Goal: Task Accomplishment & Management: Use online tool/utility

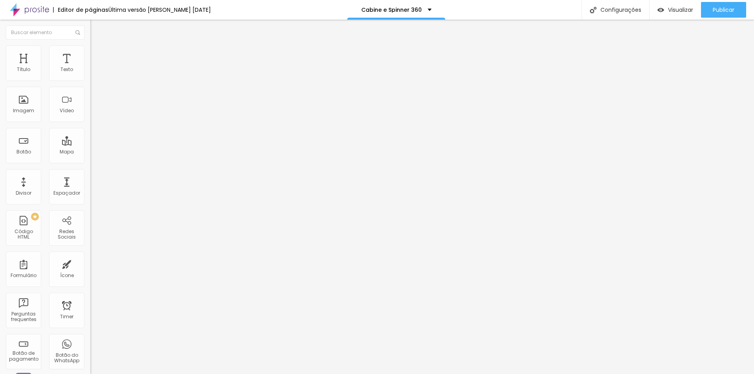
click at [97, 54] on span "Estilo" at bounding box center [103, 51] width 12 height 7
click at [97, 55] on span "Avançado" at bounding box center [110, 58] width 26 height 7
type input "7"
type input "5"
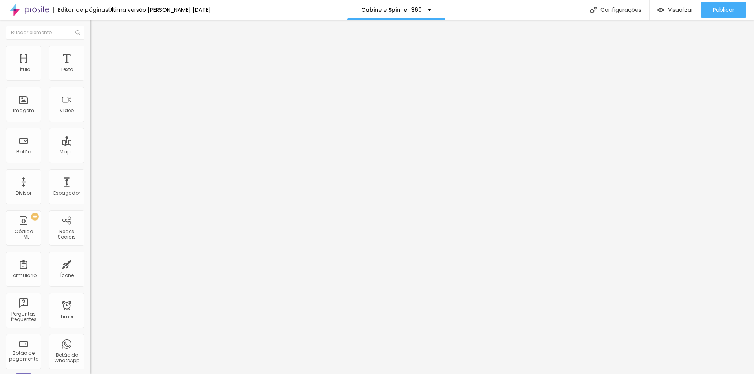
type input "5"
type input "3"
type input "2"
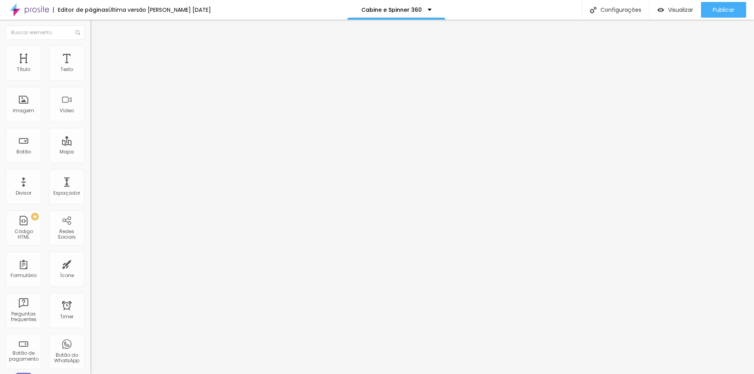
type input "1"
type input "0"
type input "2"
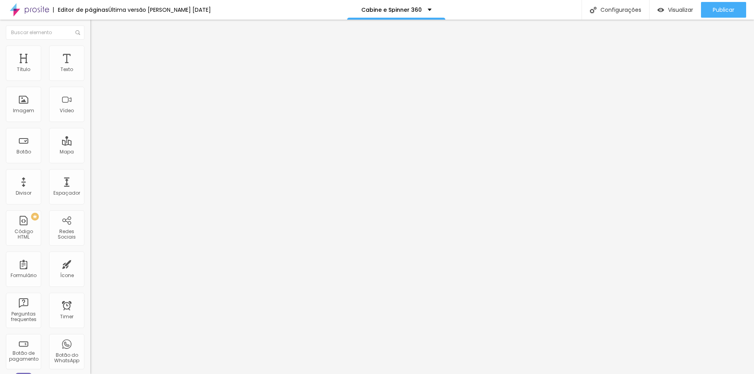
type input "2"
type input "11"
type input "19"
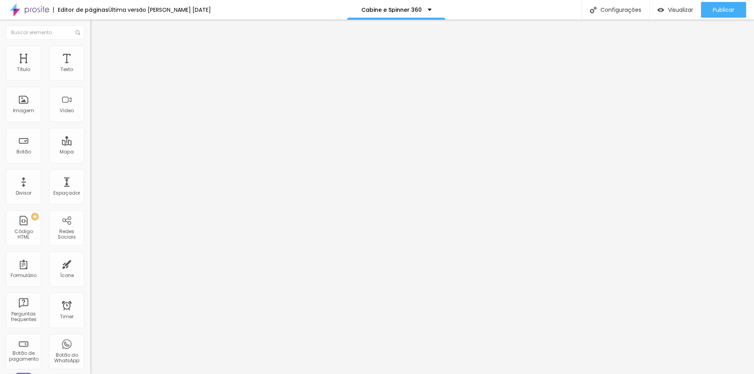
type input "26"
type input "33"
type input "38"
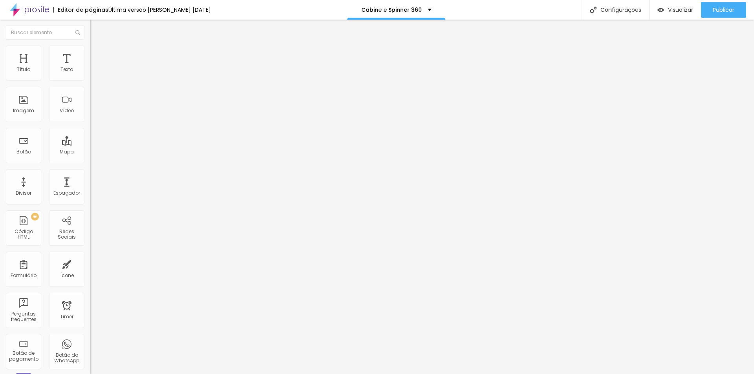
type input "38"
type input "40"
type input "42"
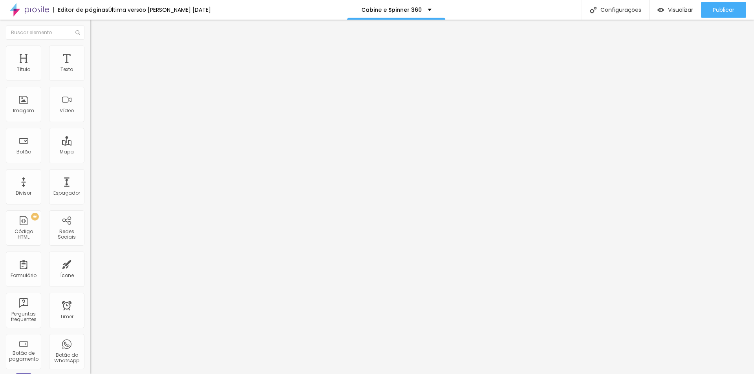
type input "43"
type input "44"
type input "47"
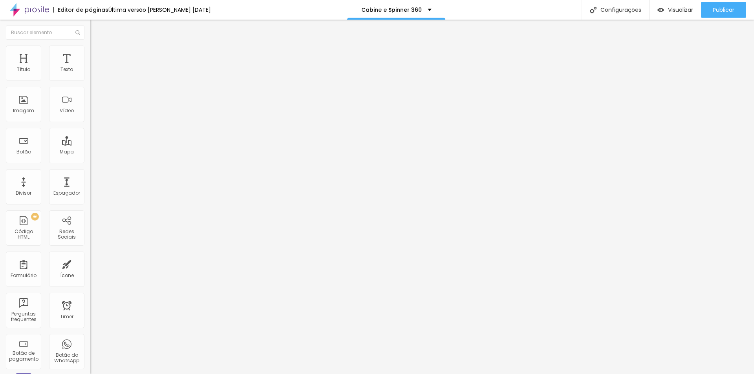
type input "47"
type input "51"
type input "52"
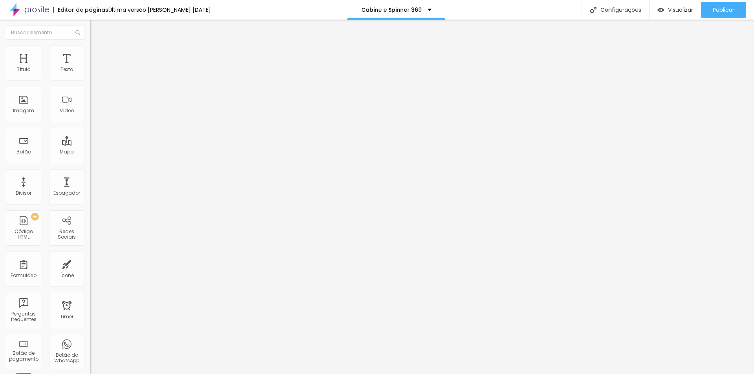
type input "53"
type input "54"
type input "53"
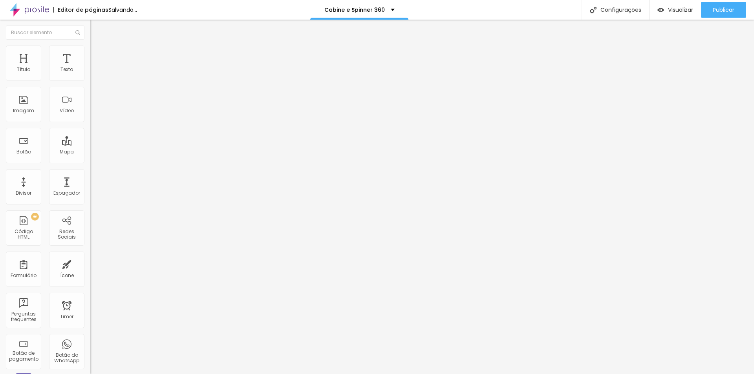
type input "53"
type input "47"
type input "44"
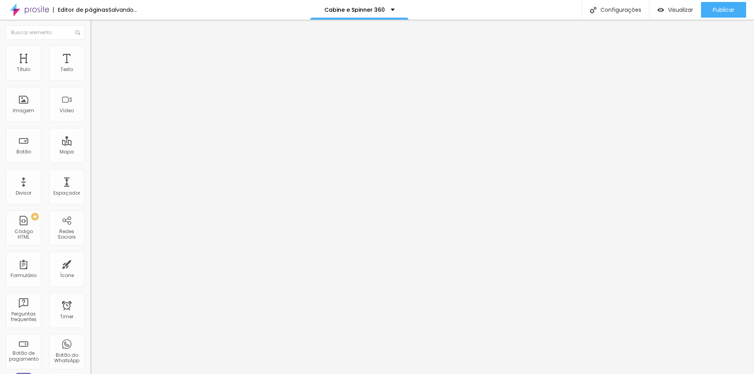
type input "40"
type input "37"
type input "34"
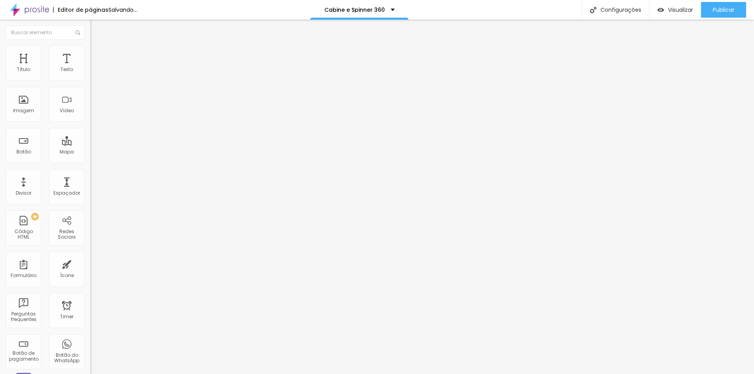
type input "34"
type input "31"
type input "29"
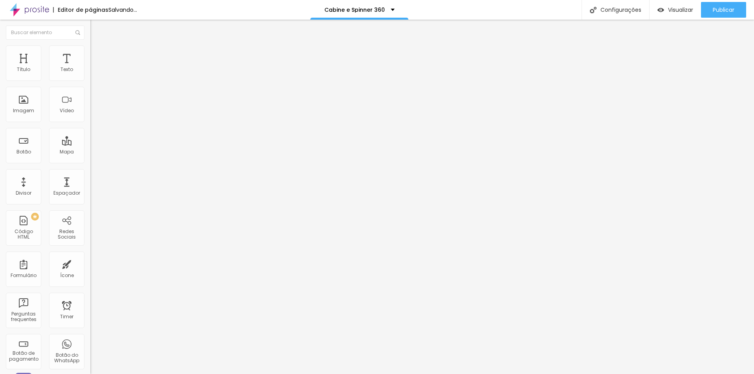
type input "27"
type input "25"
type input "22"
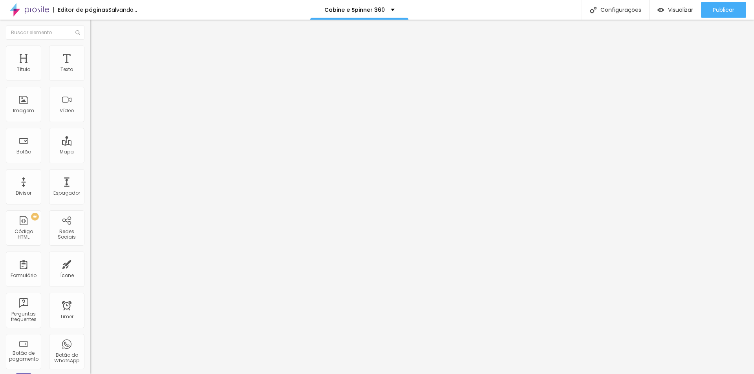
type input "22"
type input "21"
type input "19"
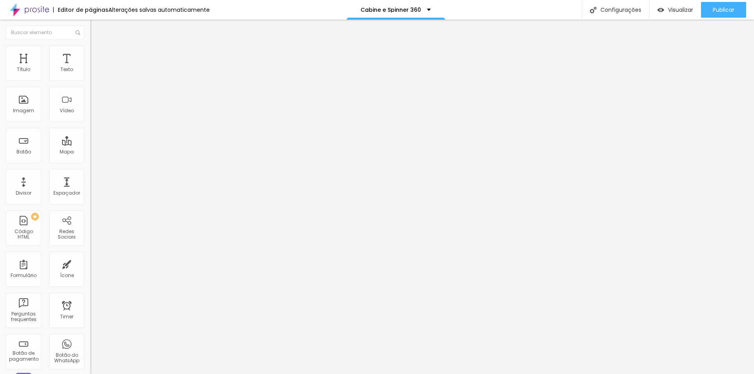
type input "18"
type input "16"
type input "15"
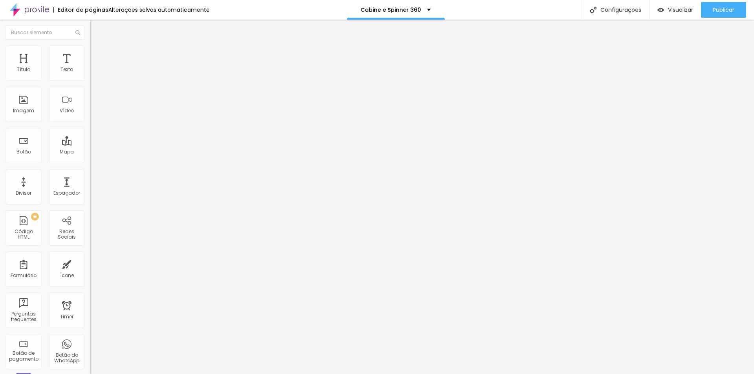
type input "15"
type input "13"
type input "12"
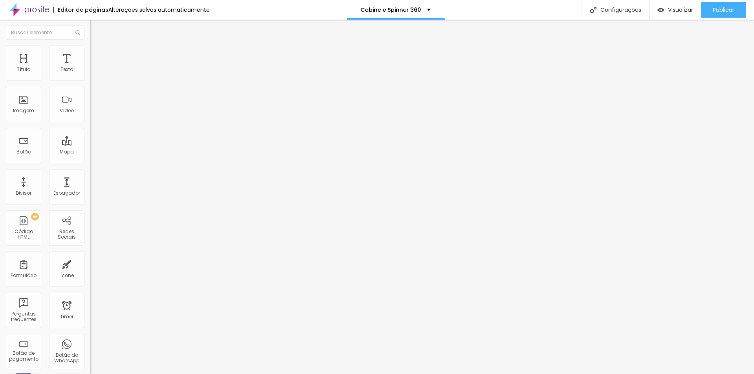
type input "11"
type input "9"
type input "7"
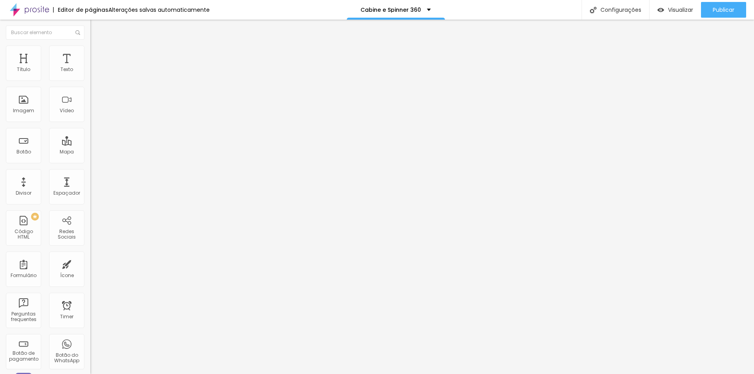
type input "7"
type input "5"
type input "2"
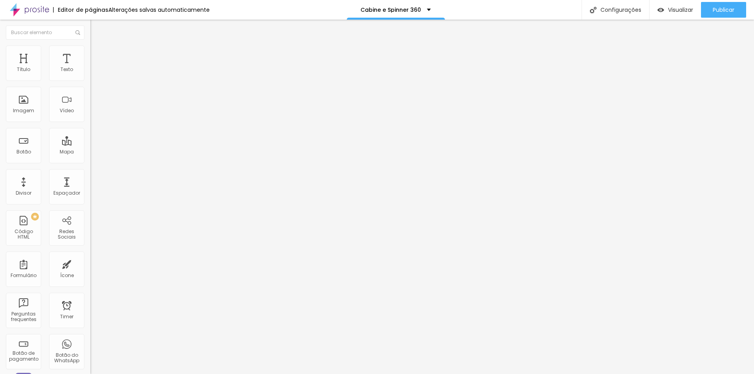
type input "0"
drag, startPoint x: 24, startPoint y: 93, endPoint x: 13, endPoint y: 96, distance: 11.6
type input "0"
click at [90, 264] on input "range" at bounding box center [115, 267] width 51 height 6
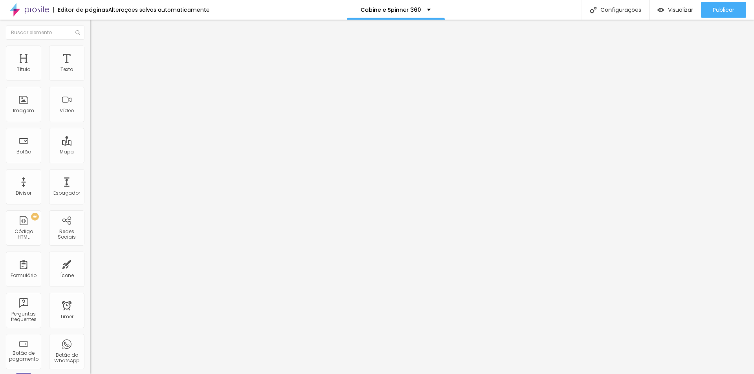
type input "4"
type input "2"
type input "0"
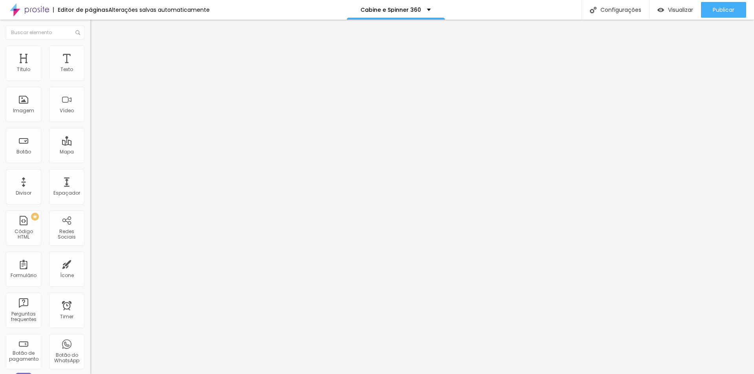
type input "0"
type input "2"
type input "3"
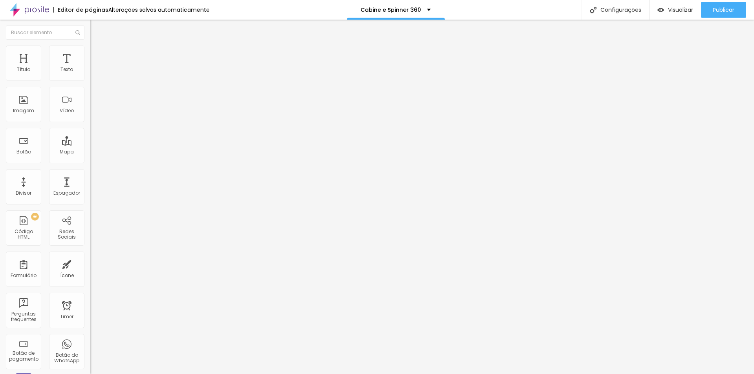
type input "4"
type input "3"
type input "0"
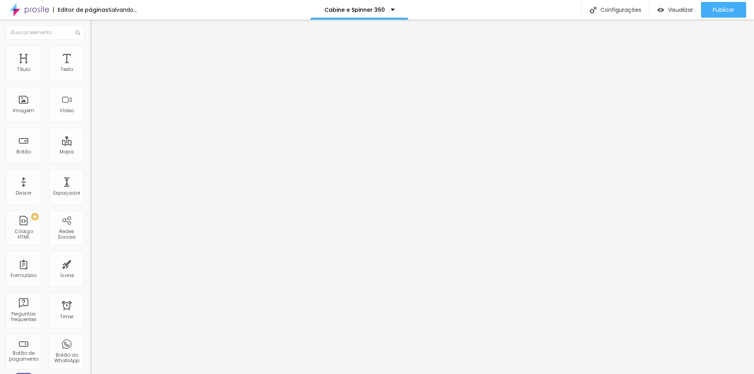
type input "0"
drag, startPoint x: 21, startPoint y: 77, endPoint x: 6, endPoint y: 79, distance: 15.0
type input "0"
click at [90, 152] on input "range" at bounding box center [115, 155] width 51 height 6
click at [90, 46] on img at bounding box center [93, 49] width 7 height 7
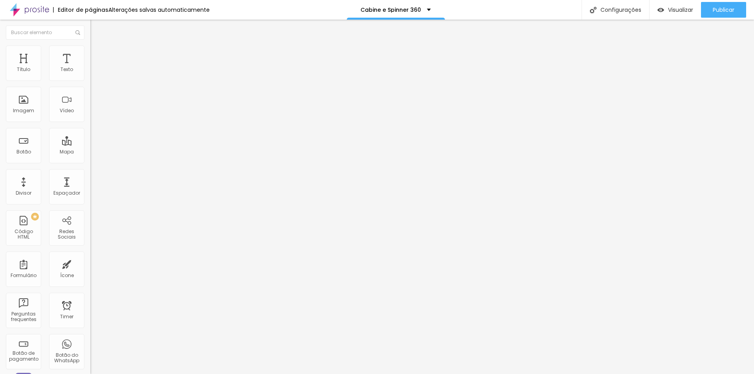
type input "99"
type input "98"
type input "97"
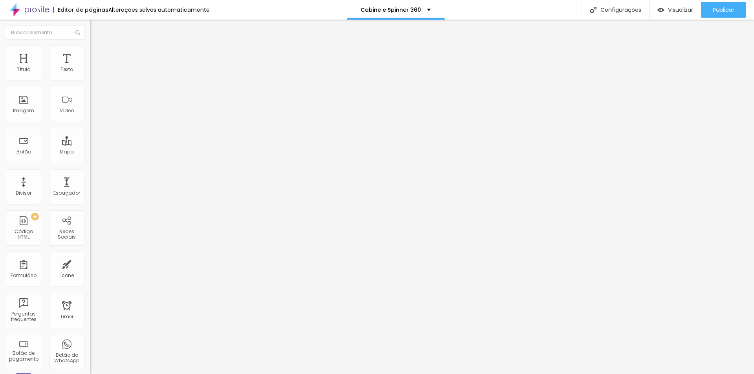
type input "97"
type input "92"
type input "90"
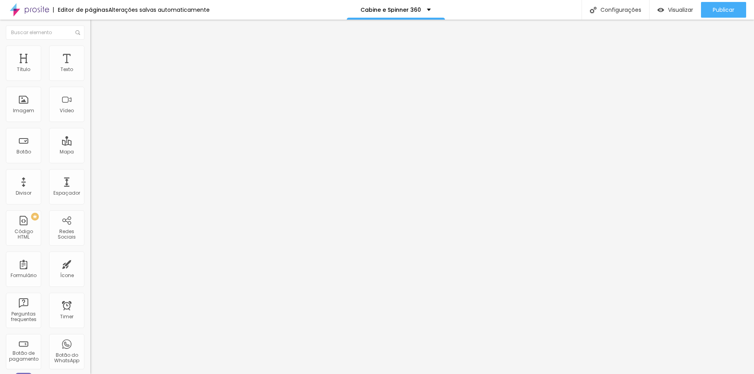
type input "88"
type input "87"
type input "86"
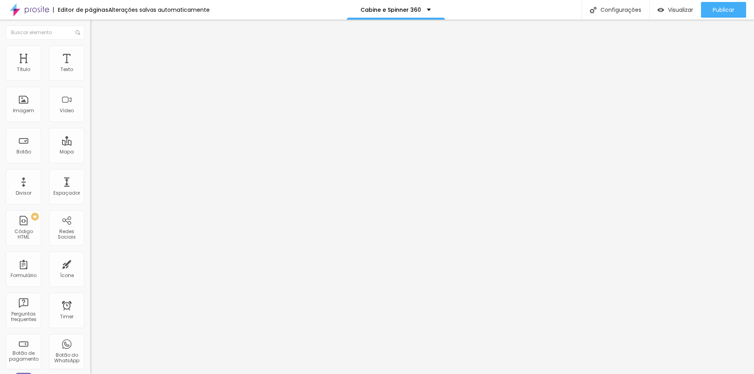
type input "86"
type input "85"
type input "87"
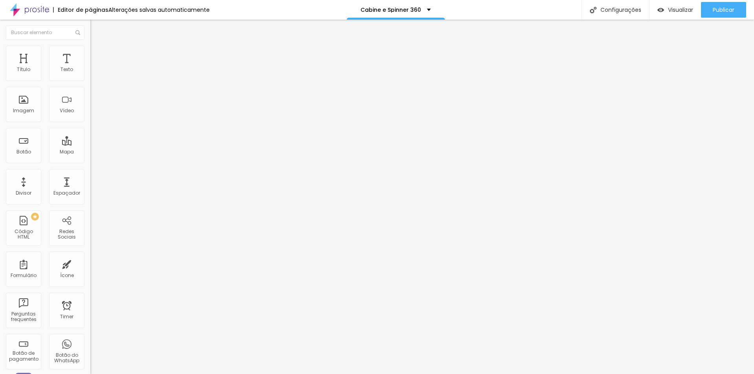
type input "88"
type input "90"
type input "91"
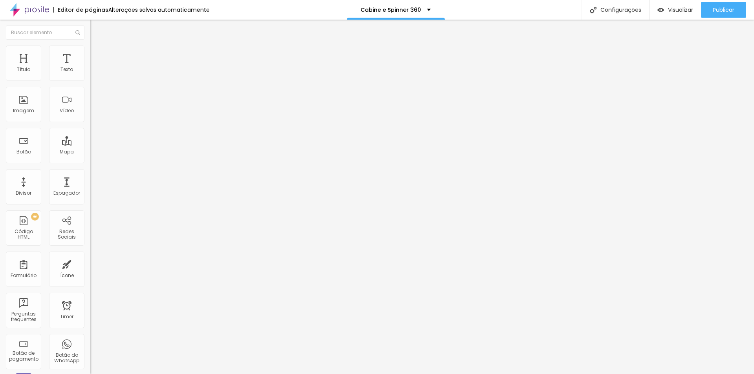
type input "91"
type input "92"
type input "93"
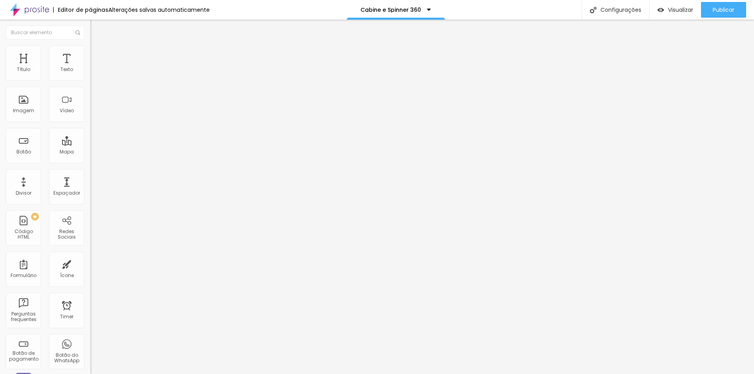
type input "94"
type input "95"
type input "96"
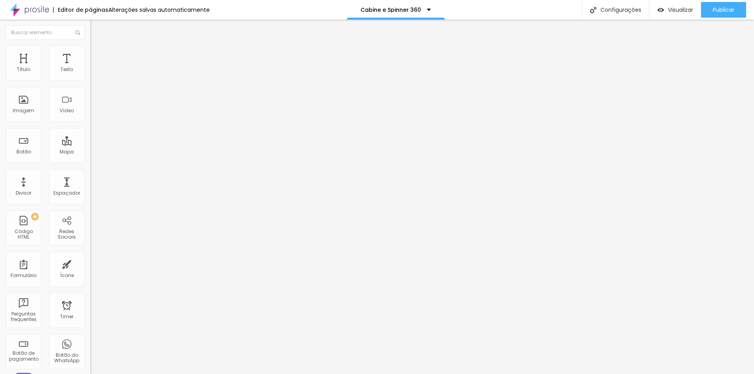
type input "96"
type input "97"
type input "98"
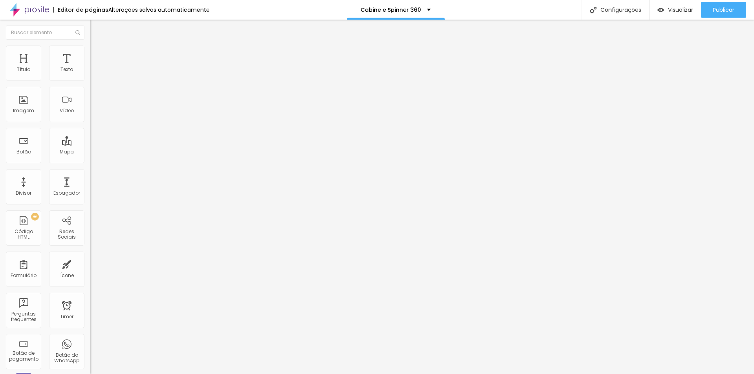
type input "99"
type input "100"
type input "98"
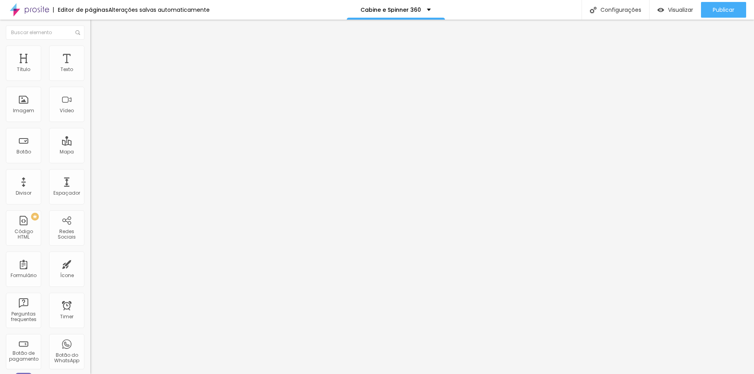
type input "98"
type input "96"
type input "94"
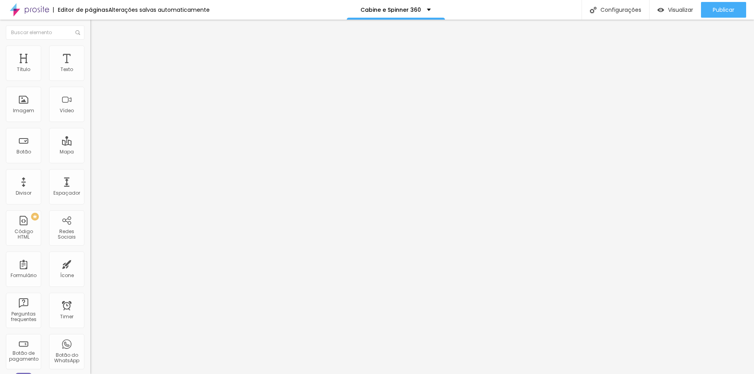
type input "92"
type input "90"
type input "88"
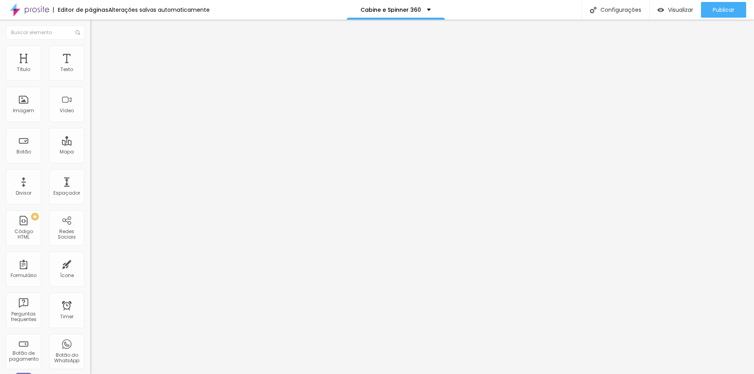
type input "88"
type input "86"
type input "84"
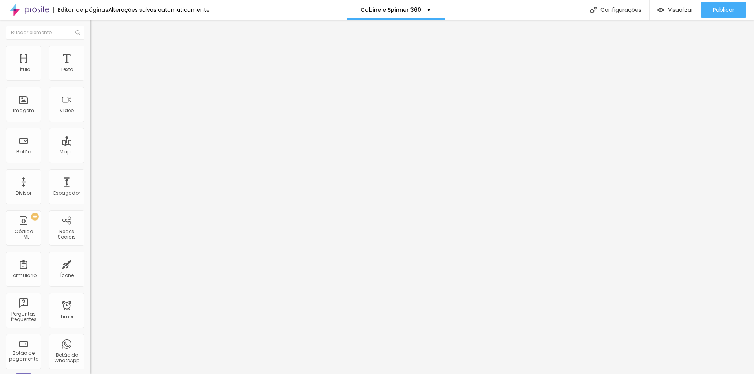
type input "82"
type input "81"
type input "79"
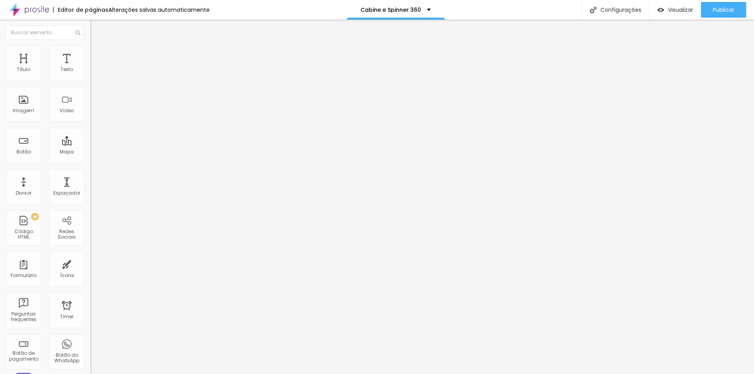
type input "79"
type input "77"
type input "78"
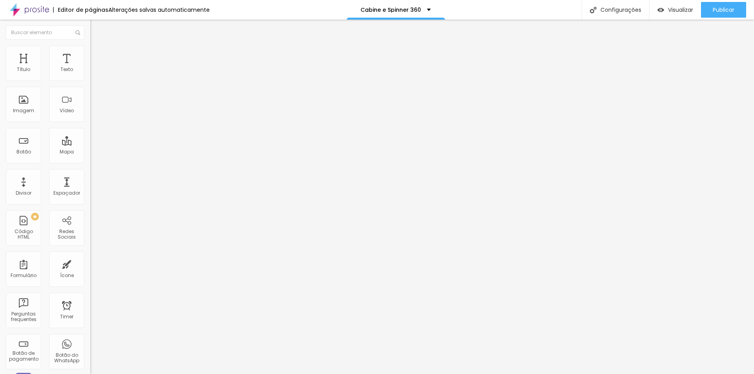
type input "79"
type input "82"
type input "84"
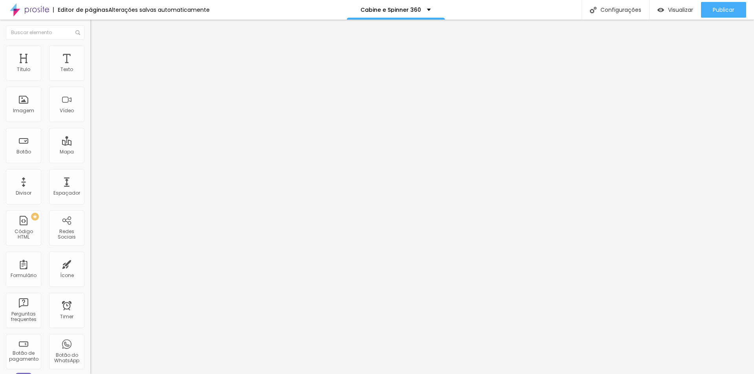
type input "84"
type input "85"
type input "87"
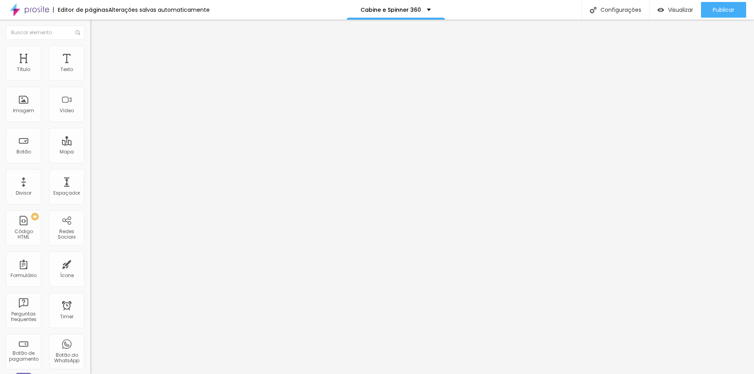
type input "89"
type input "91"
type input "93"
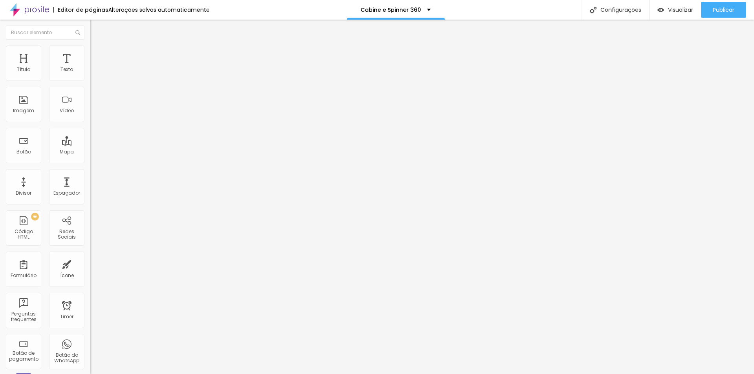
type input "93"
type input "95"
type input "97"
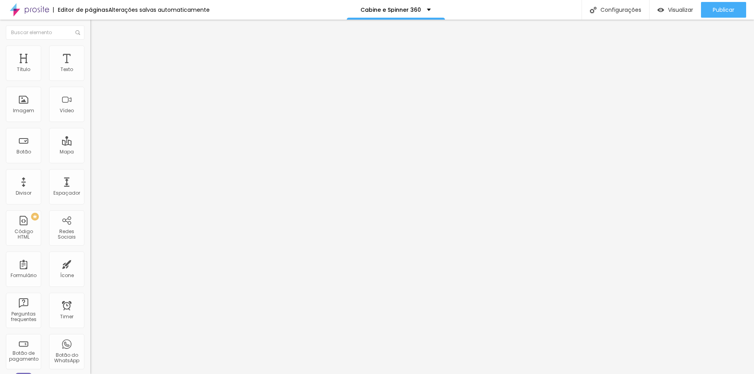
type input "99"
drag, startPoint x: 81, startPoint y: 83, endPoint x: 104, endPoint y: 88, distance: 24.0
click at [104, 81] on input "range" at bounding box center [115, 77] width 51 height 6
click at [90, 50] on img at bounding box center [93, 49] width 7 height 7
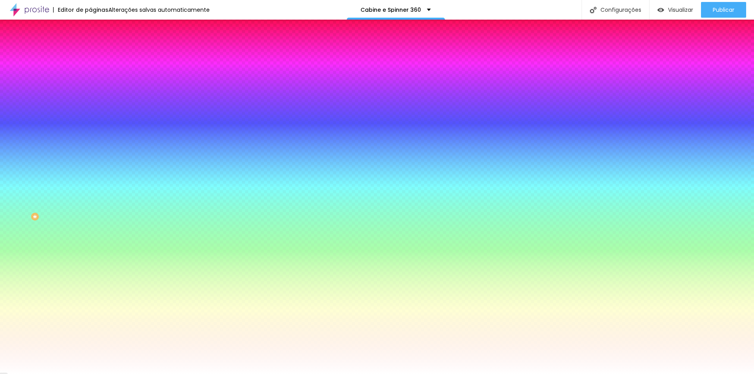
drag, startPoint x: 16, startPoint y: 94, endPoint x: 82, endPoint y: 74, distance: 68.3
click at [90, 174] on input "range" at bounding box center [115, 177] width 51 height 6
click at [90, 53] on img at bounding box center [93, 56] width 7 height 7
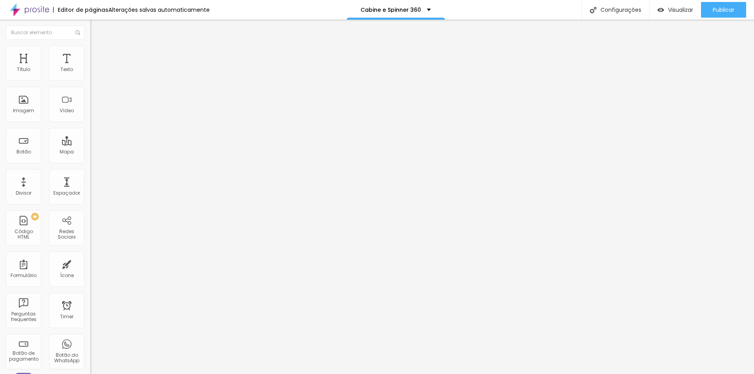
drag, startPoint x: 55, startPoint y: 77, endPoint x: 90, endPoint y: 86, distance: 36.5
click at [90, 152] on input "range" at bounding box center [115, 155] width 51 height 6
click at [90, 177] on input "text" at bounding box center [137, 181] width 94 height 8
click at [90, 200] on input "text" at bounding box center [137, 204] width 94 height 8
click at [90, 45] on img at bounding box center [93, 41] width 7 height 7
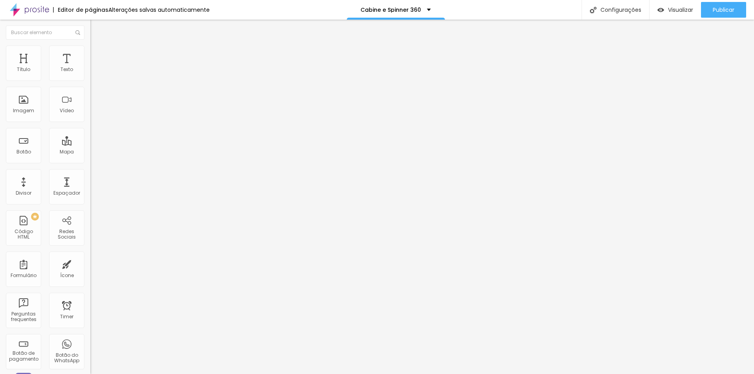
click at [97, 54] on span "Estilo" at bounding box center [103, 51] width 12 height 7
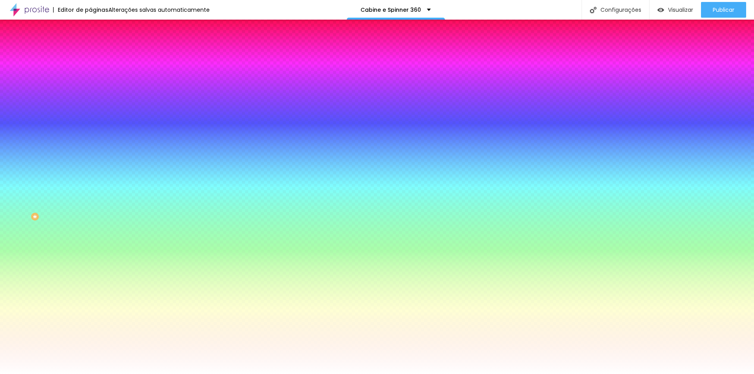
click at [90, 53] on li "Avançado" at bounding box center [135, 57] width 90 height 8
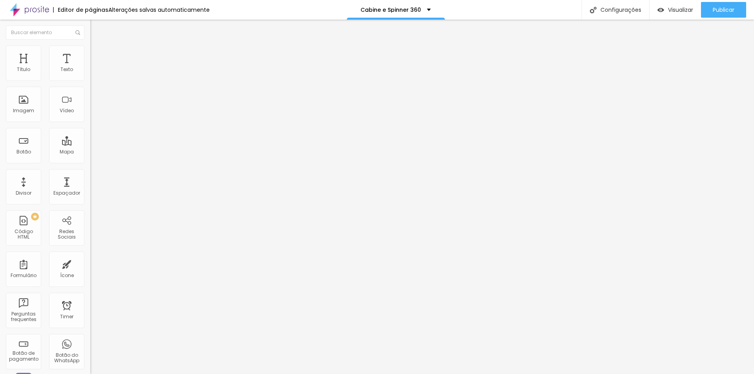
drag, startPoint x: 31, startPoint y: 76, endPoint x: 14, endPoint y: 75, distance: 16.5
click at [90, 152] on input "range" at bounding box center [115, 155] width 51 height 6
click at [682, 12] on span "Visualizar" at bounding box center [680, 10] width 25 height 6
click at [715, 10] on span "Publicar" at bounding box center [724, 10] width 22 height 6
click at [679, 8] on span "Visualizar" at bounding box center [673, 10] width 25 height 6
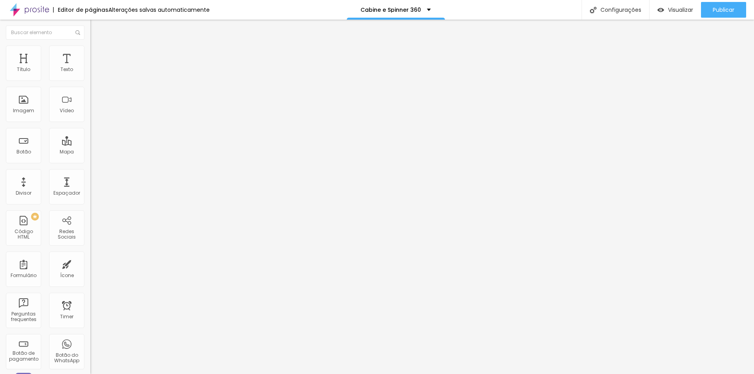
click at [97, 54] on span "Estilo" at bounding box center [103, 51] width 12 height 7
click at [97, 58] on span "Avançado" at bounding box center [110, 58] width 26 height 7
